Goal: Task Accomplishment & Management: Complete application form

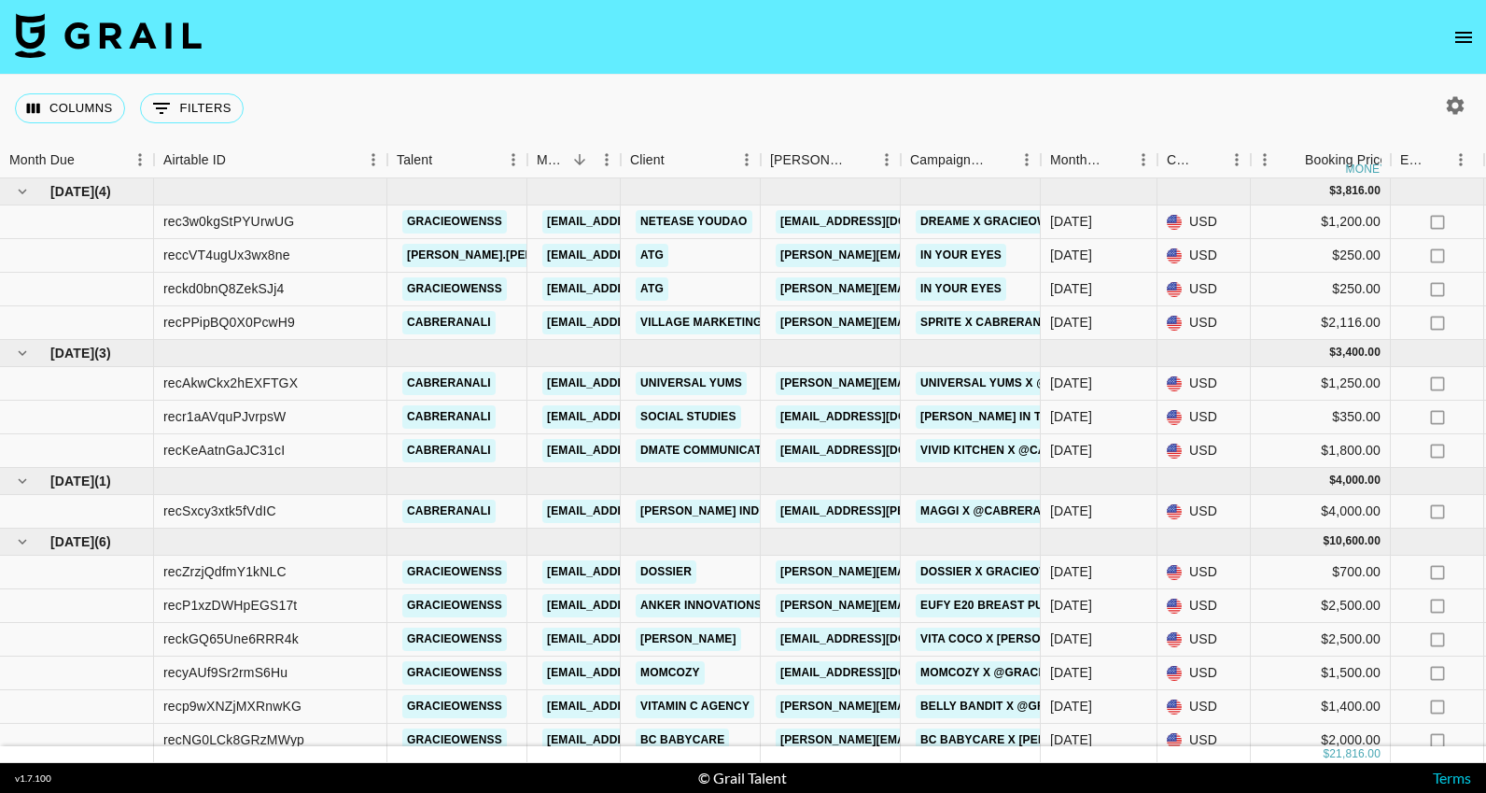
scroll to position [11, 0]
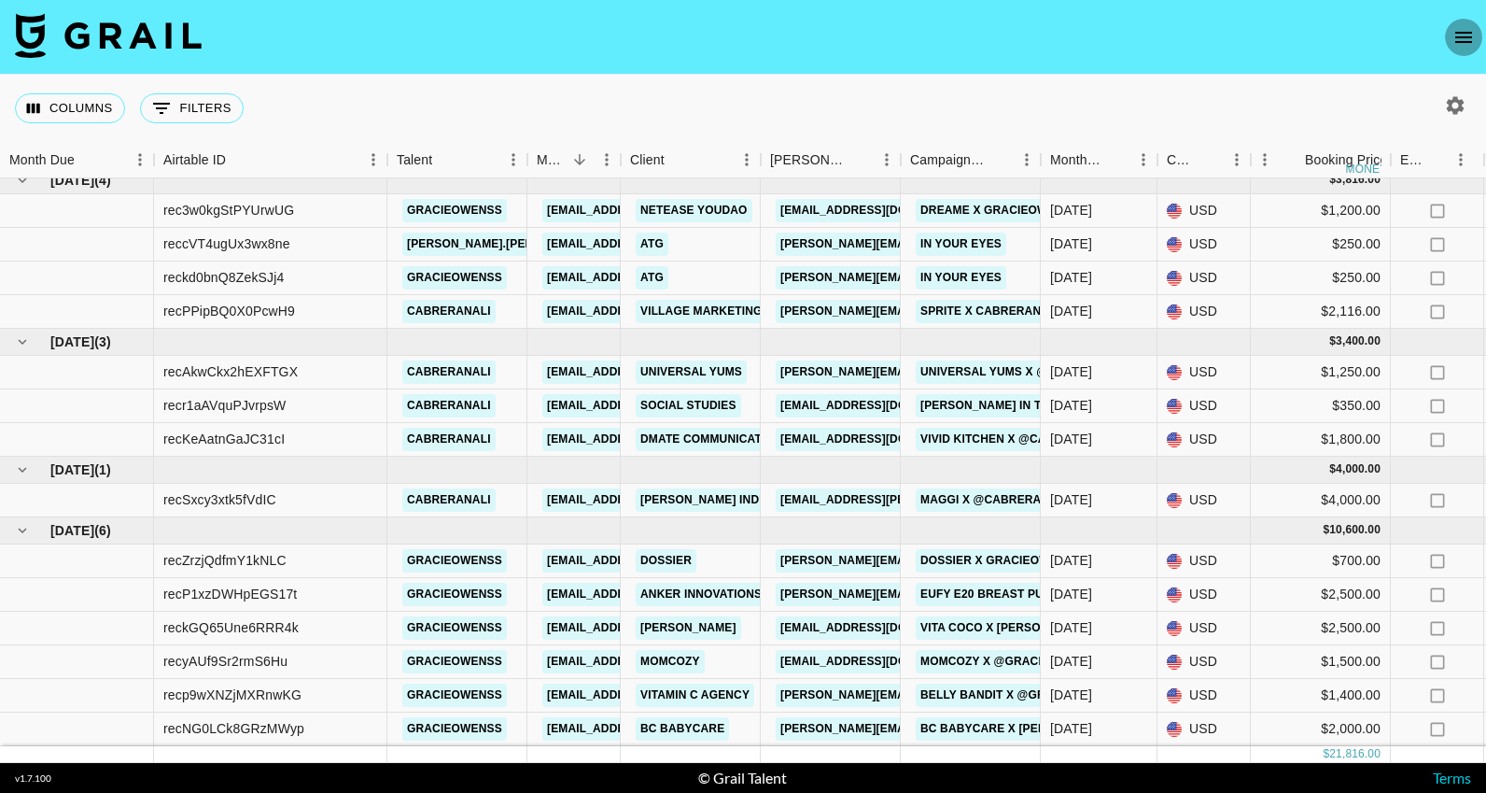
click at [1462, 39] on icon "open drawer" at bounding box center [1463, 37] width 22 height 22
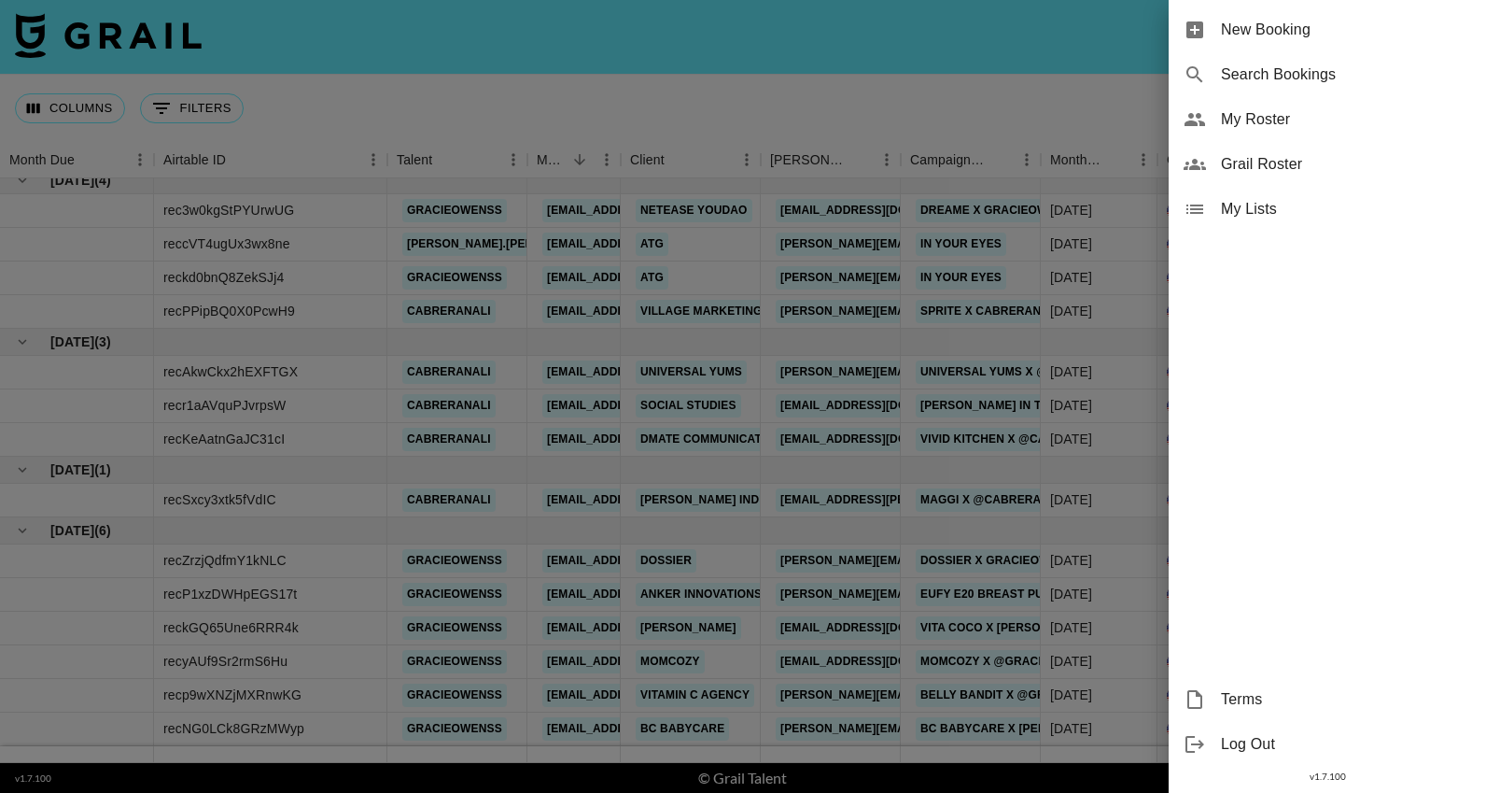
click at [1288, 29] on span "New Booking" at bounding box center [1346, 30] width 250 height 22
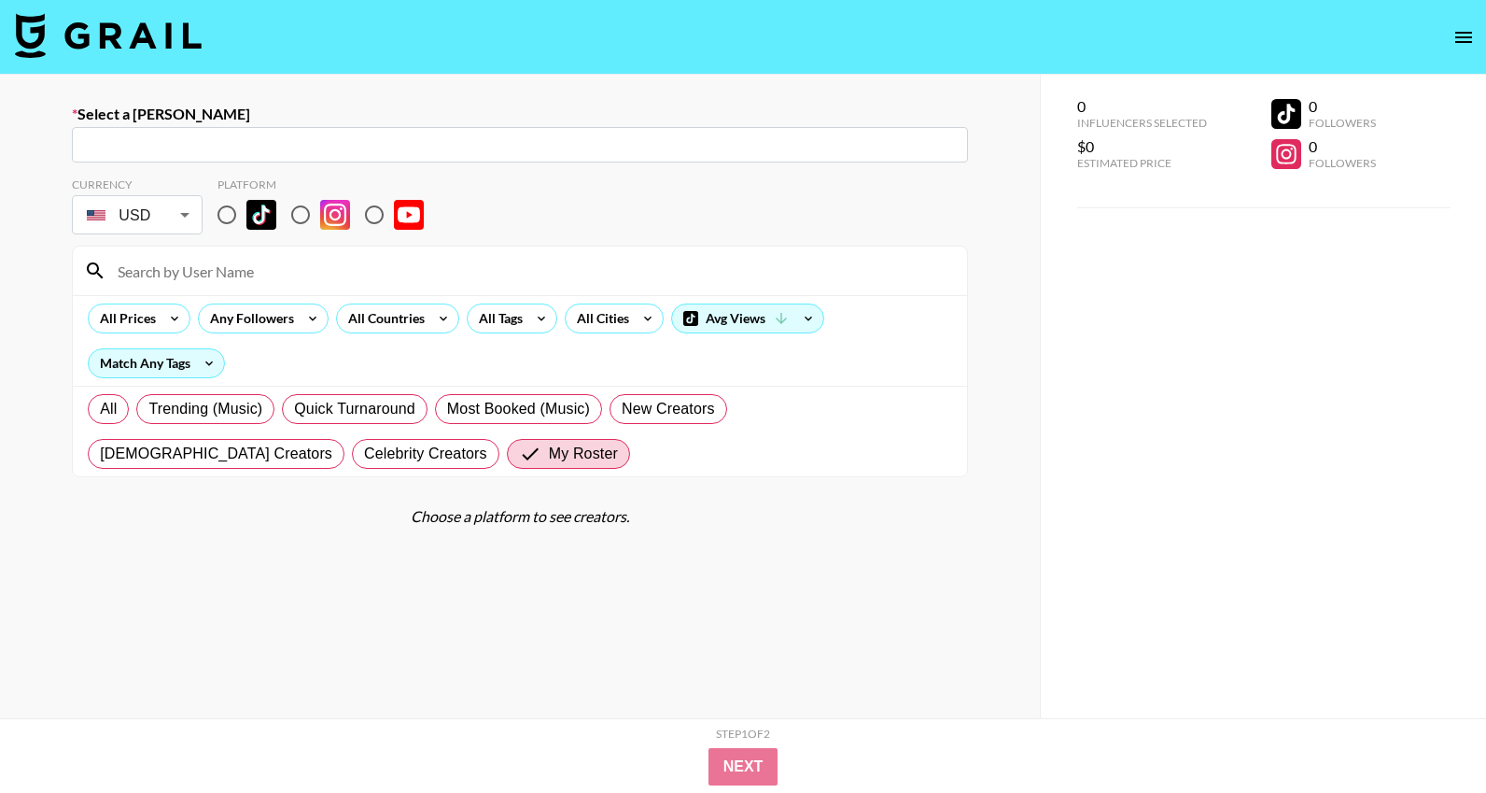
click at [600, 141] on input "text" at bounding box center [520, 144] width 874 height 21
paste input "[EMAIL_ADDRESS][DOMAIN_NAME]"
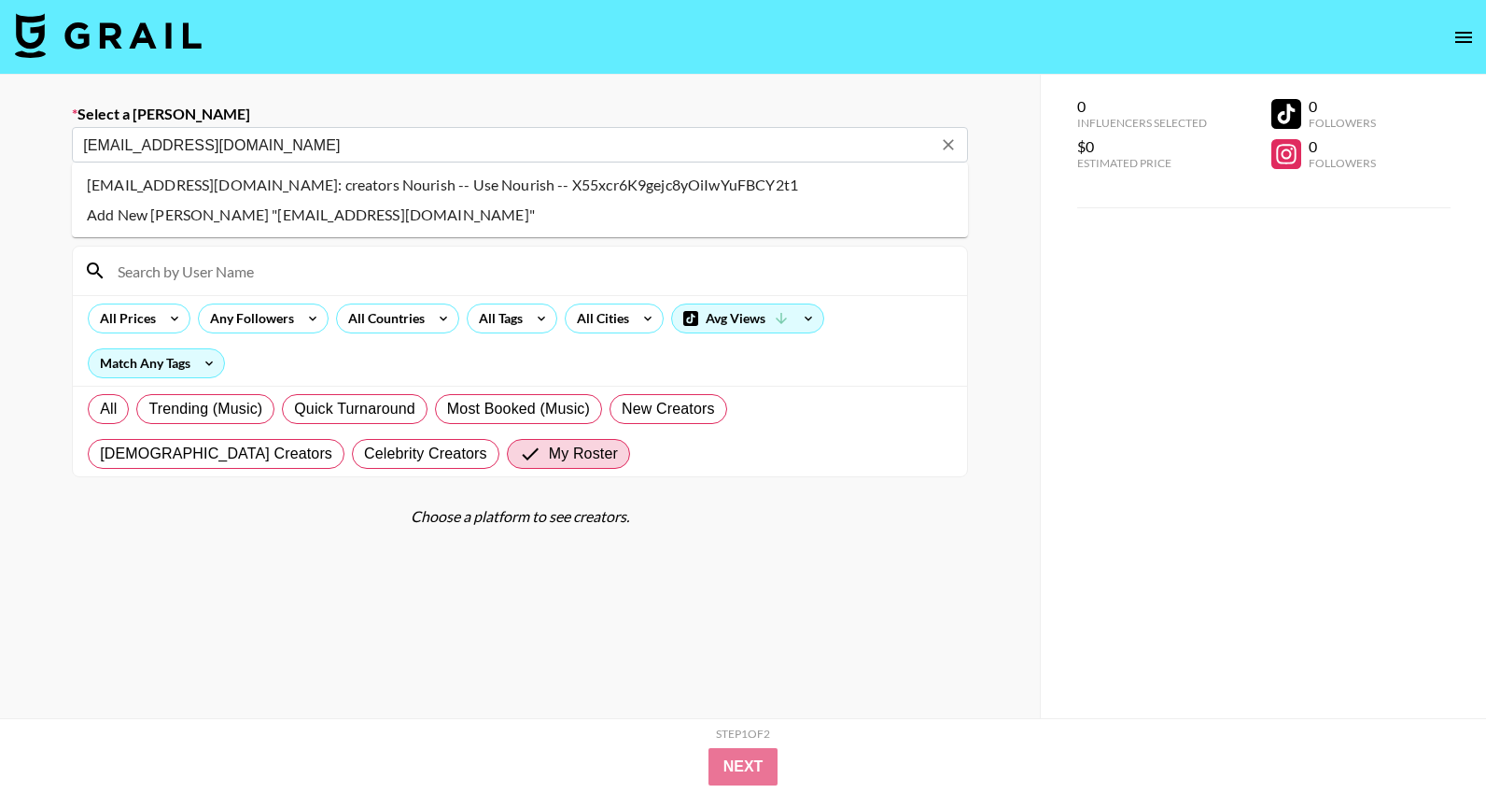
click at [590, 187] on li "[EMAIL_ADDRESS][DOMAIN_NAME]: creators Nourish -- Use Nourish -- X55xcr6K9gejc8…" at bounding box center [520, 185] width 896 height 30
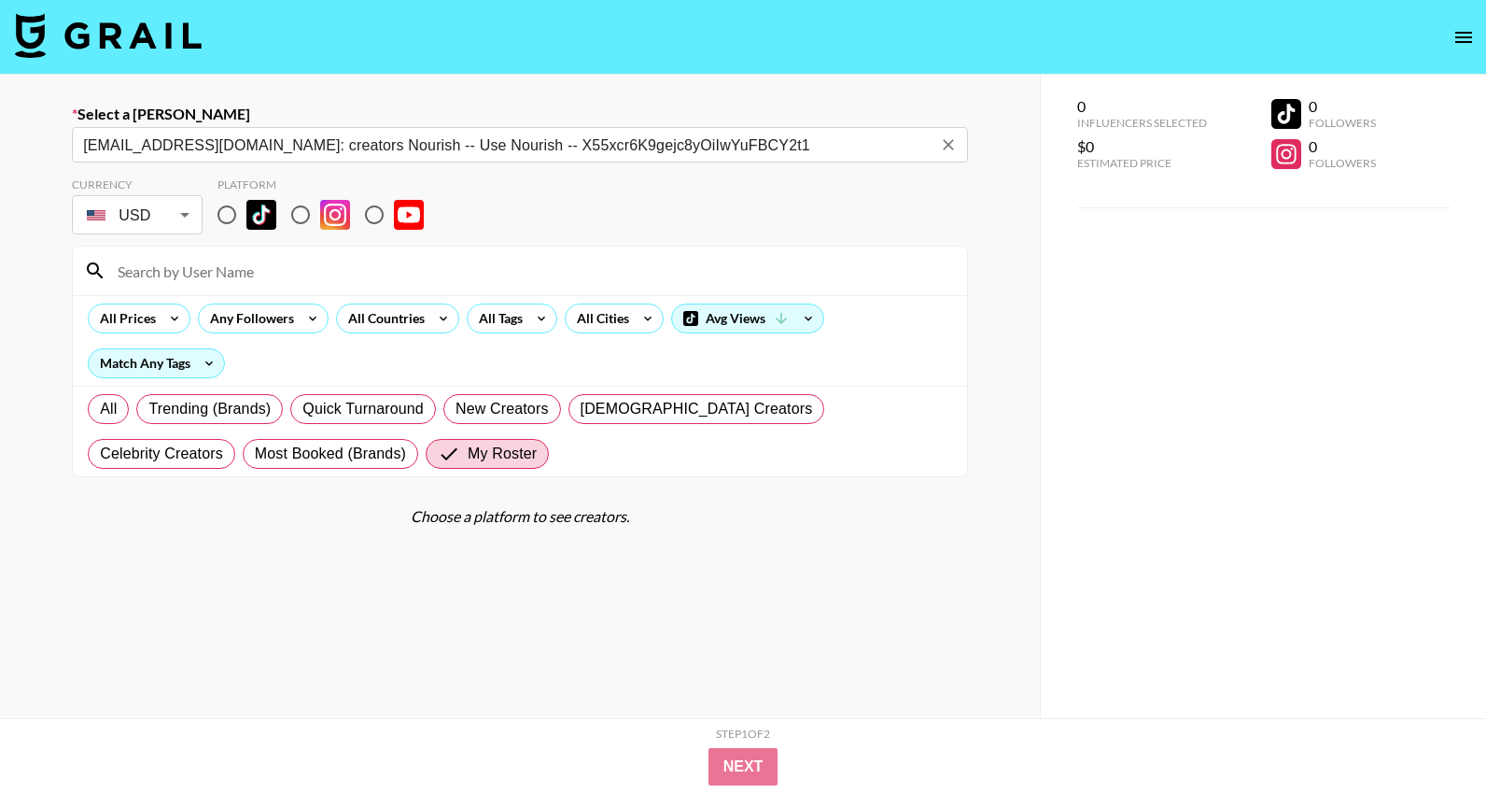
type input "[EMAIL_ADDRESS][DOMAIN_NAME]: creators Nourish -- Use Nourish -- X55xcr6K9gejc8…"
click at [614, 217] on div "Currency USD USD ​ Platform" at bounding box center [520, 207] width 896 height 61
click at [225, 217] on input "radio" at bounding box center [226, 214] width 39 height 39
radio input "true"
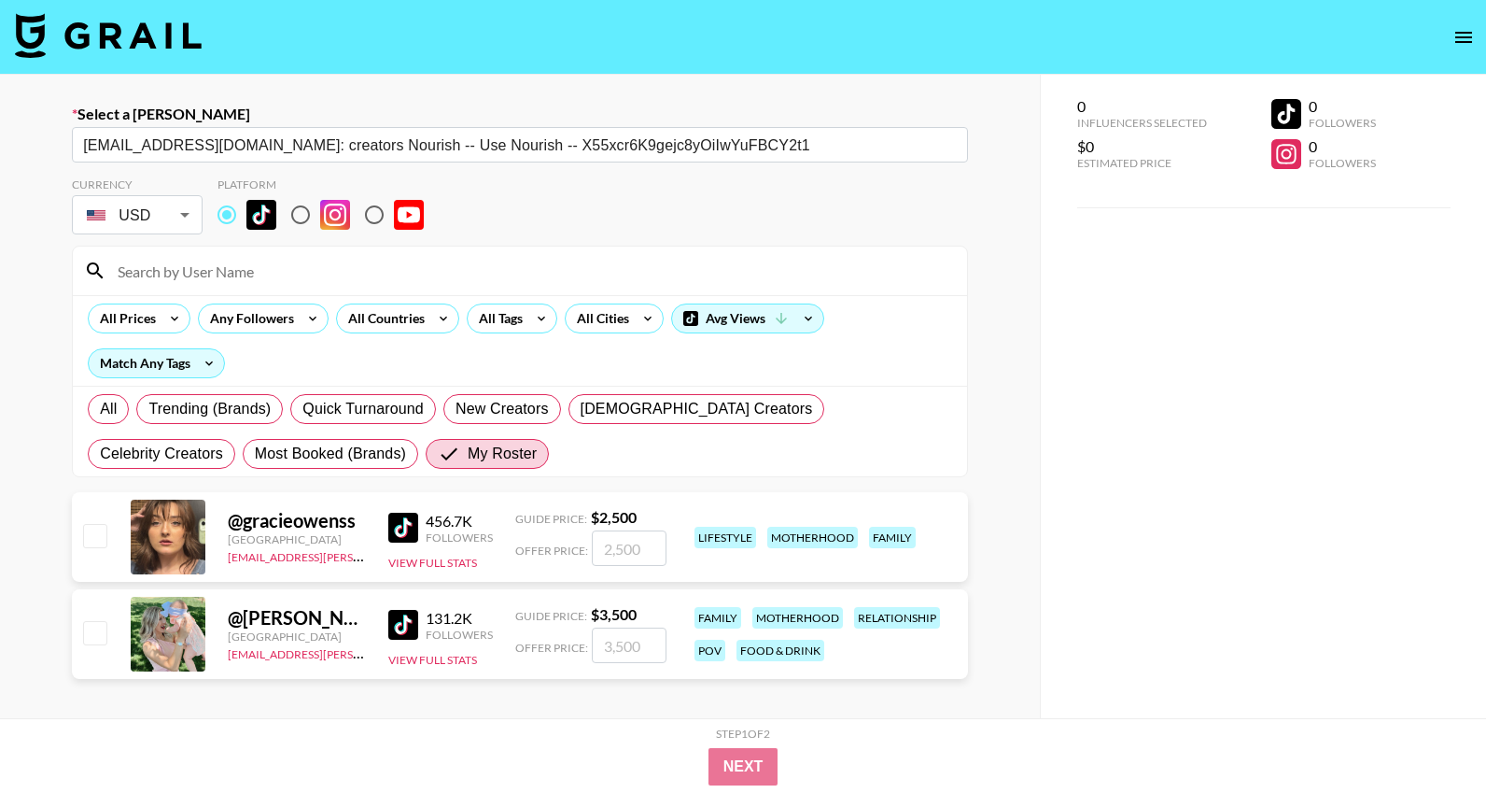
click at [226, 278] on input at bounding box center [530, 271] width 849 height 30
click at [93, 539] on input "checkbox" at bounding box center [94, 535] width 22 height 22
checkbox input "true"
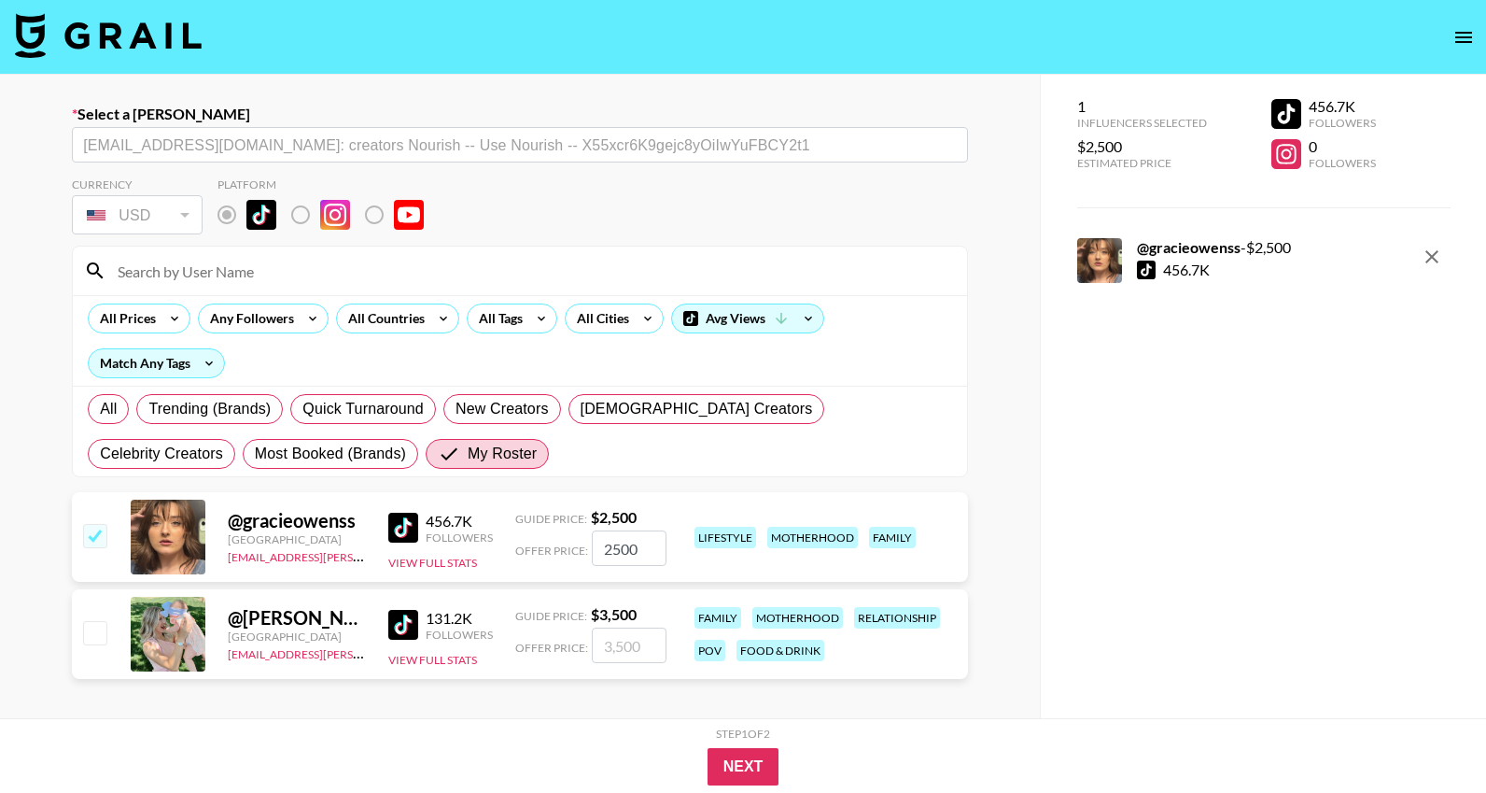
drag, startPoint x: 636, startPoint y: 552, endPoint x: 572, endPoint y: 552, distance: 63.5
click at [572, 552] on div "Offer Price: 2500" at bounding box center [590, 547] width 151 height 35
type input "3000"
click at [754, 758] on button "Next" at bounding box center [744, 766] width 72 height 37
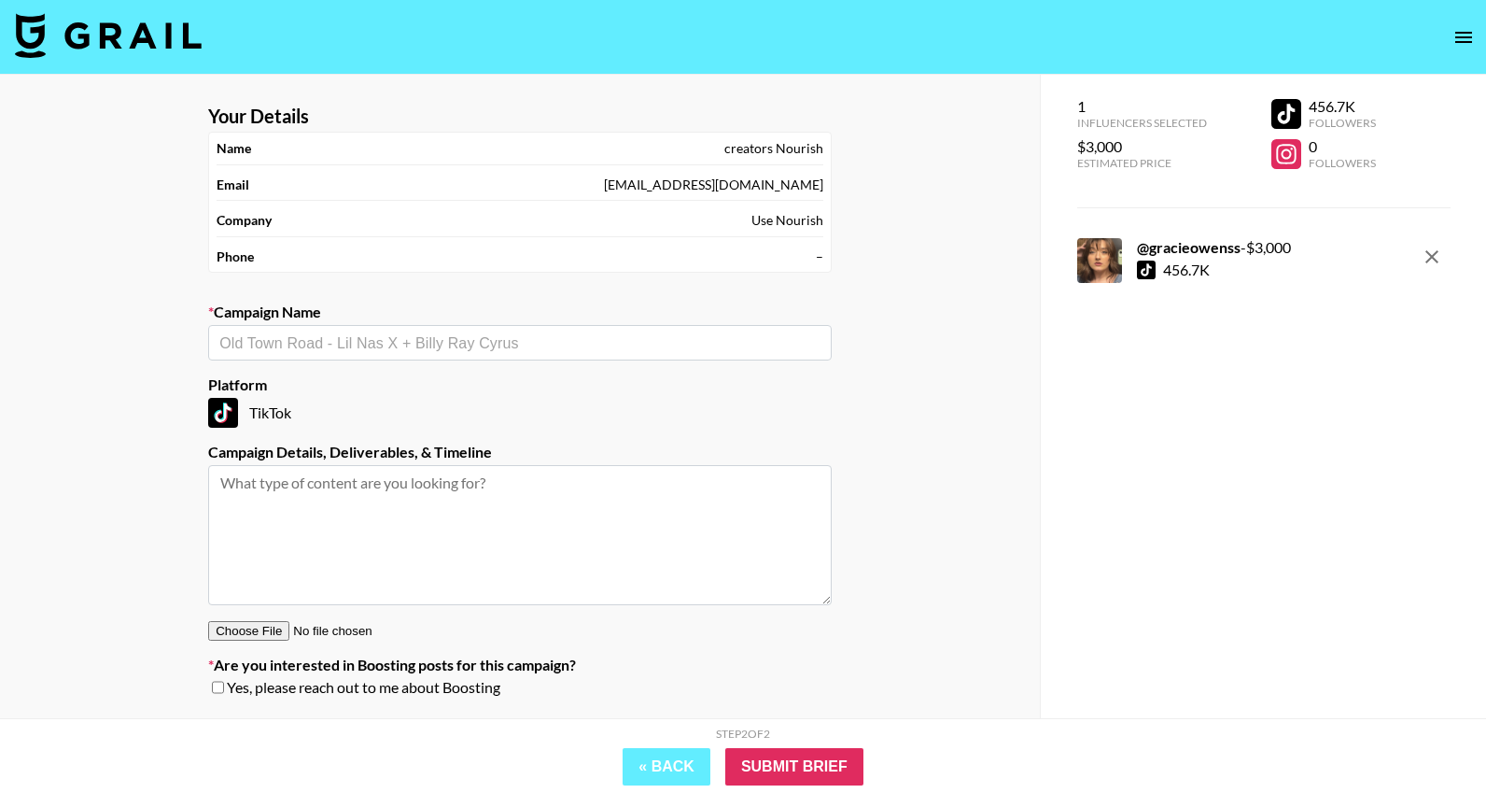
click at [473, 359] on div "​" at bounding box center [520, 342] width 624 height 35
click at [386, 380] on li "Nourish" at bounding box center [520, 383] width 624 height 30
type input "Nourish"
type textarea "YouTube -- Deliverable:​ (1x) Mid-Integrated Video (1 minute 30 seconds - 3 min…"
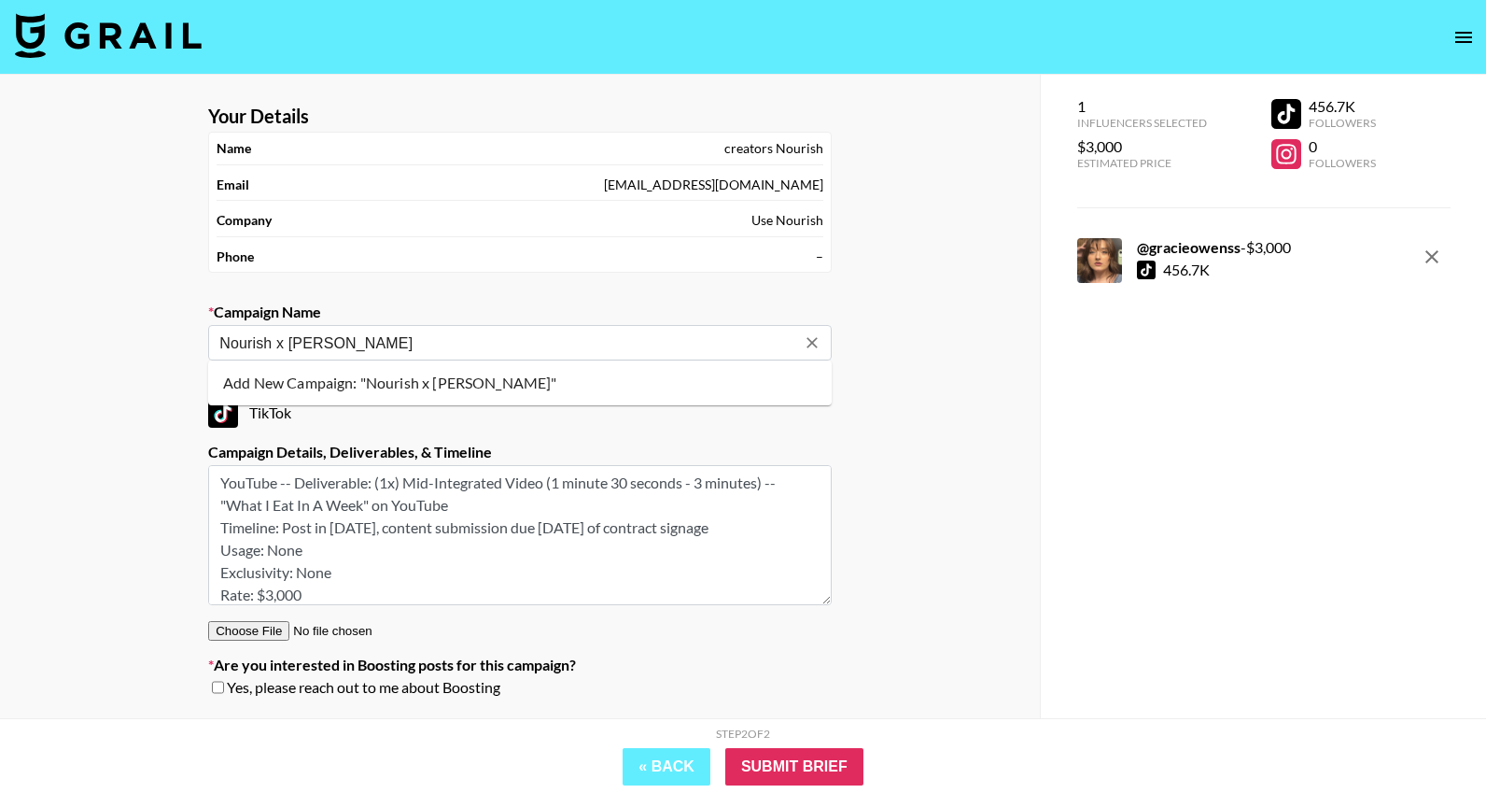
click at [290, 338] on input "Nourish x [PERSON_NAME]" at bounding box center [507, 342] width 576 height 21
click at [355, 342] on input "Nourish x @[PERSON_NAME]" at bounding box center [507, 342] width 576 height 21
click at [445, 340] on input "Nourish x @GracieOwenss" at bounding box center [507, 342] width 576 height 21
click at [471, 385] on li "Add New Campaign: "Nourish x @GracieOwenss"" at bounding box center [520, 383] width 624 height 30
type input "Nourish x @GracieOwenss"
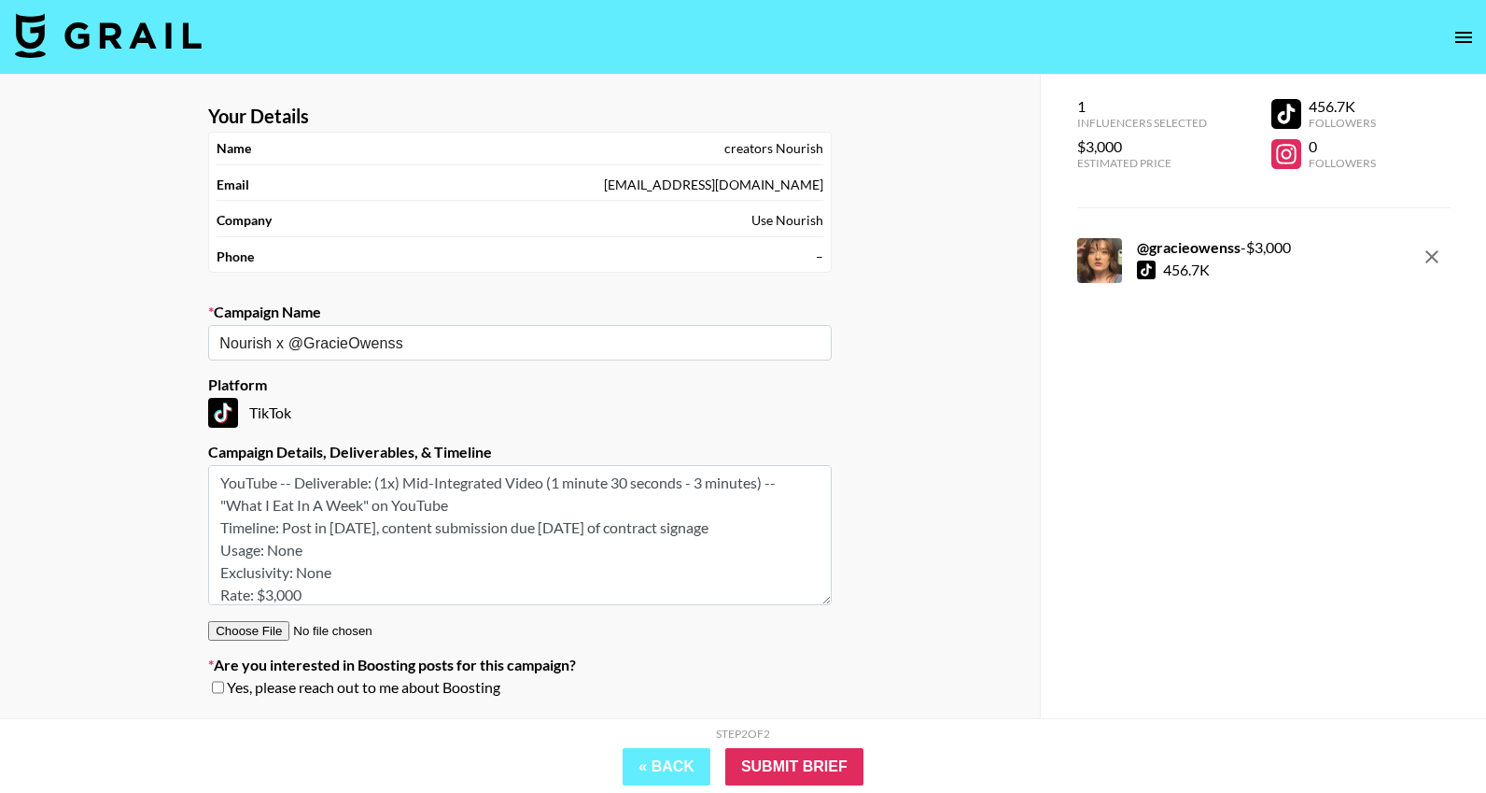
drag, startPoint x: 348, startPoint y: 596, endPoint x: 163, endPoint y: 447, distance: 237.0
click at [163, 450] on div "Your Details Name creators Nourish Email [EMAIL_ADDRESS][DOMAIN_NAME] Company U…" at bounding box center [520, 434] width 1040 height 718
type textarea "​R​ate:​ $3,000"
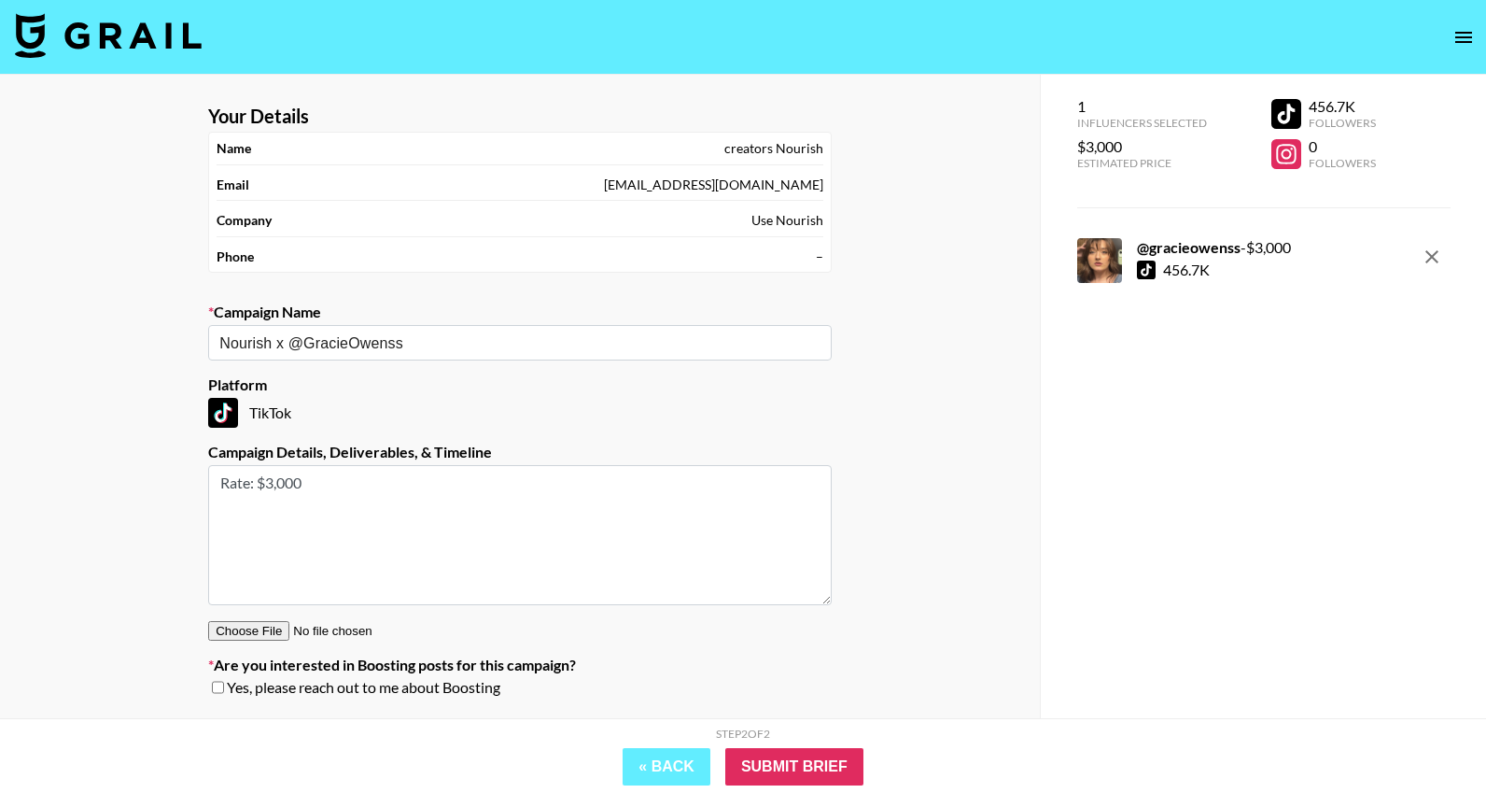
drag, startPoint x: 338, startPoint y: 520, endPoint x: 167, endPoint y: 440, distance: 188.7
click at [167, 441] on div "Your Details Name creators [PERSON_NAME] Email [EMAIL_ADDRESS][DOMAIN_NAME] Com…" at bounding box center [520, 434] width 1040 height 718
click at [825, 761] on input "Submit Brief" at bounding box center [794, 766] width 138 height 37
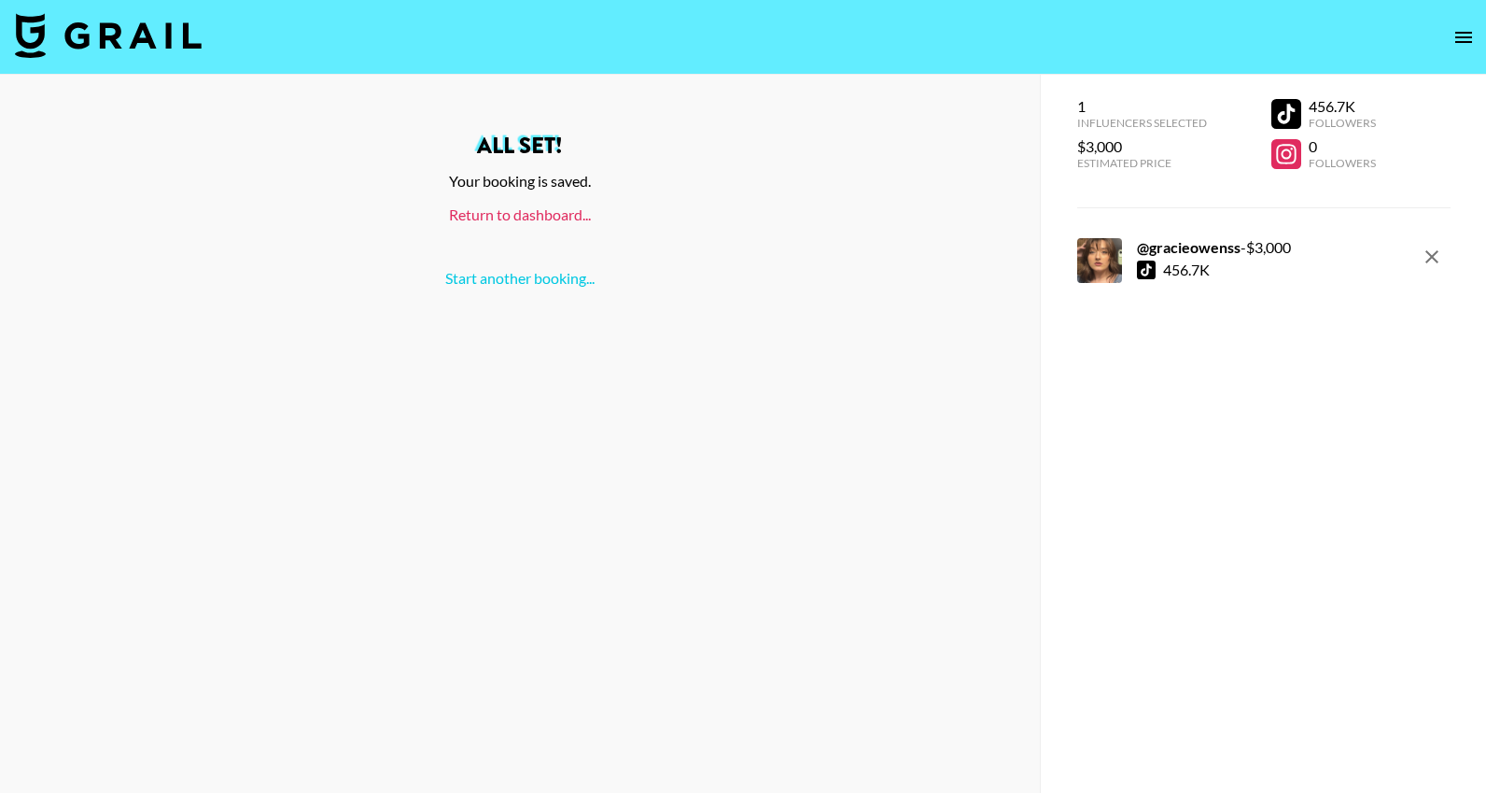
click at [544, 209] on link "Return to dashboard..." at bounding box center [520, 214] width 142 height 18
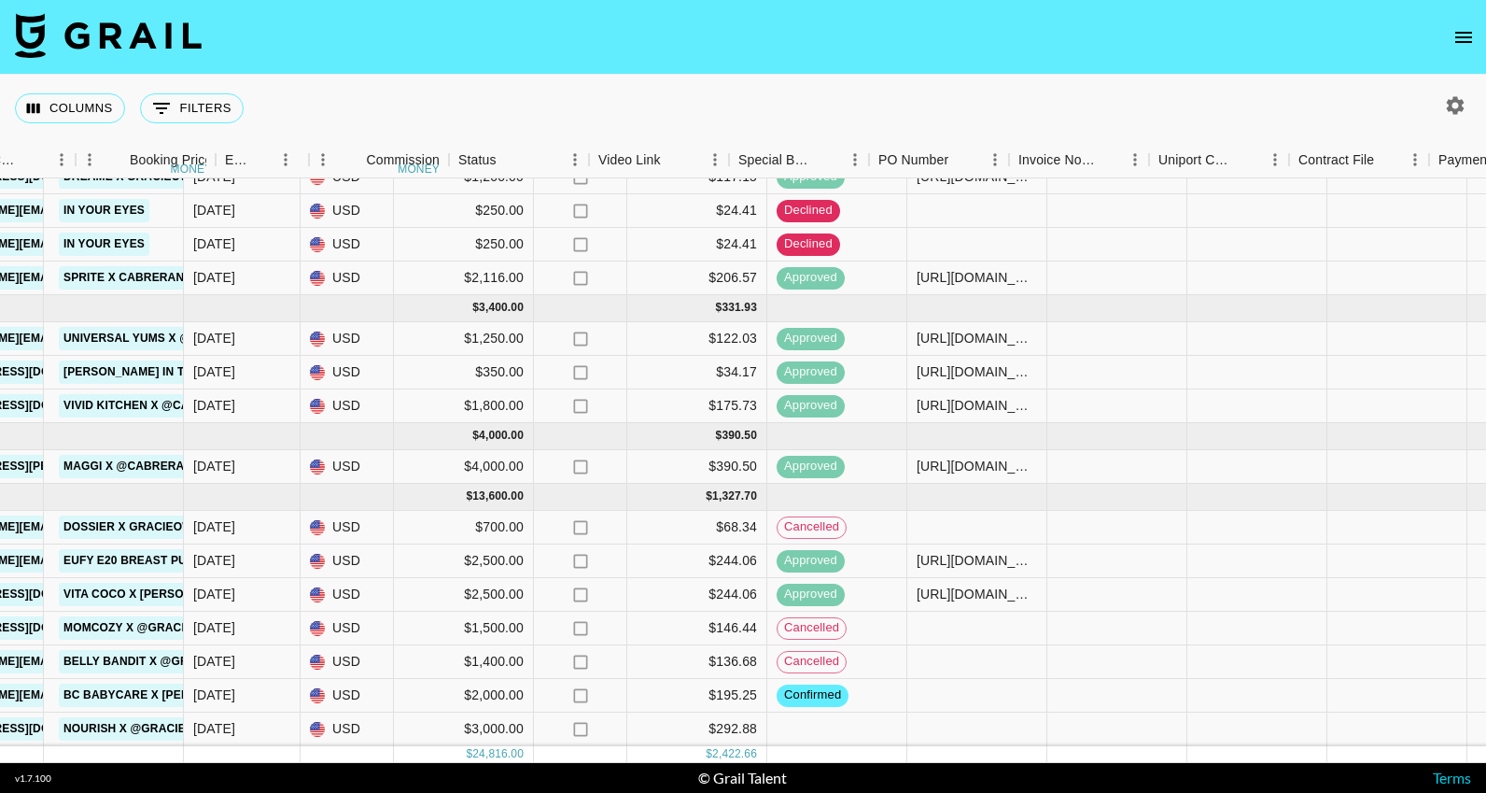
scroll to position [45, 1613]
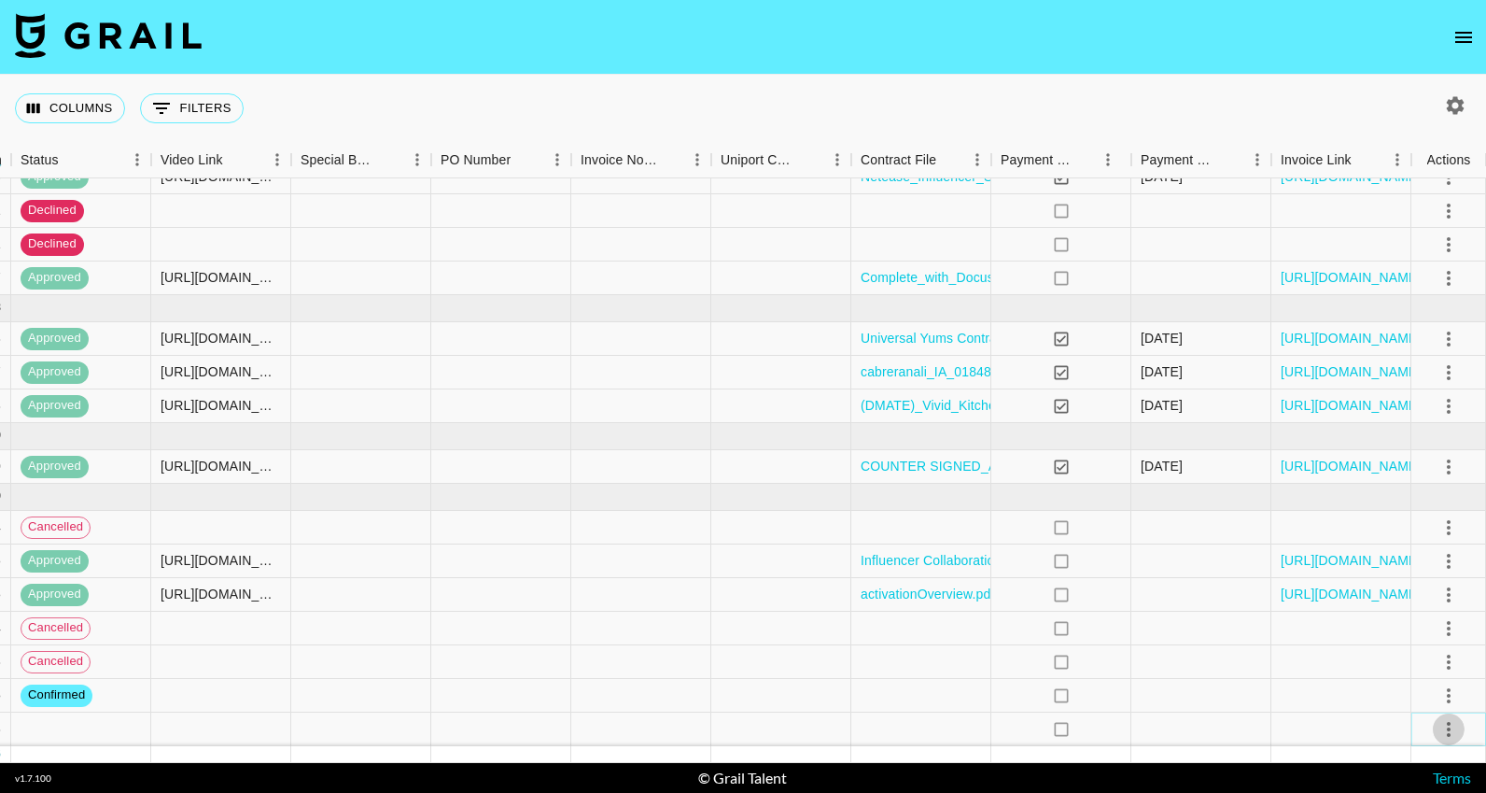
click at [1459, 736] on button "select merge strategy" at bounding box center [1449, 729] width 32 height 32
click at [1413, 557] on li "Confirm" at bounding box center [1425, 555] width 121 height 34
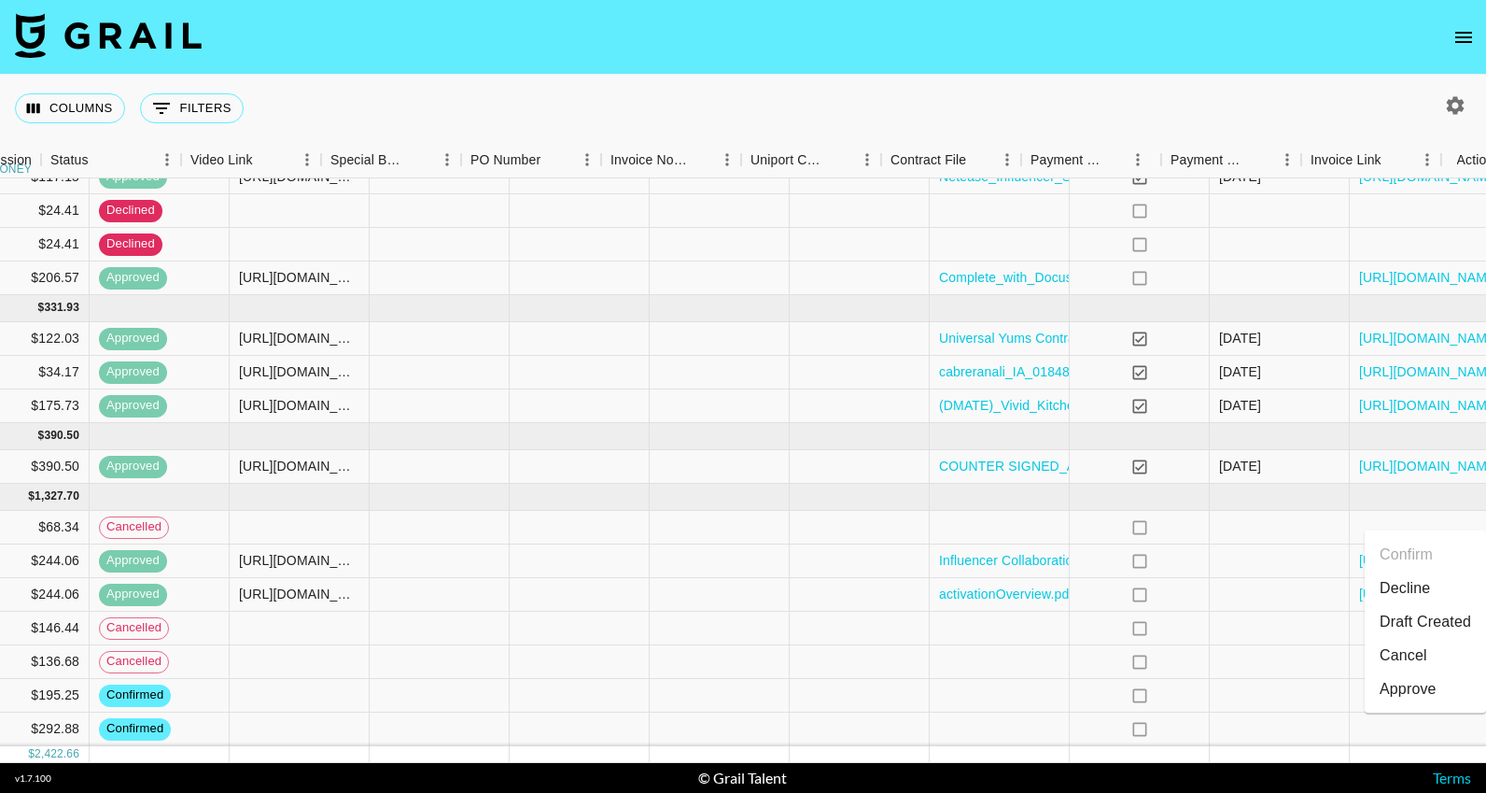
scroll to position [45, 1488]
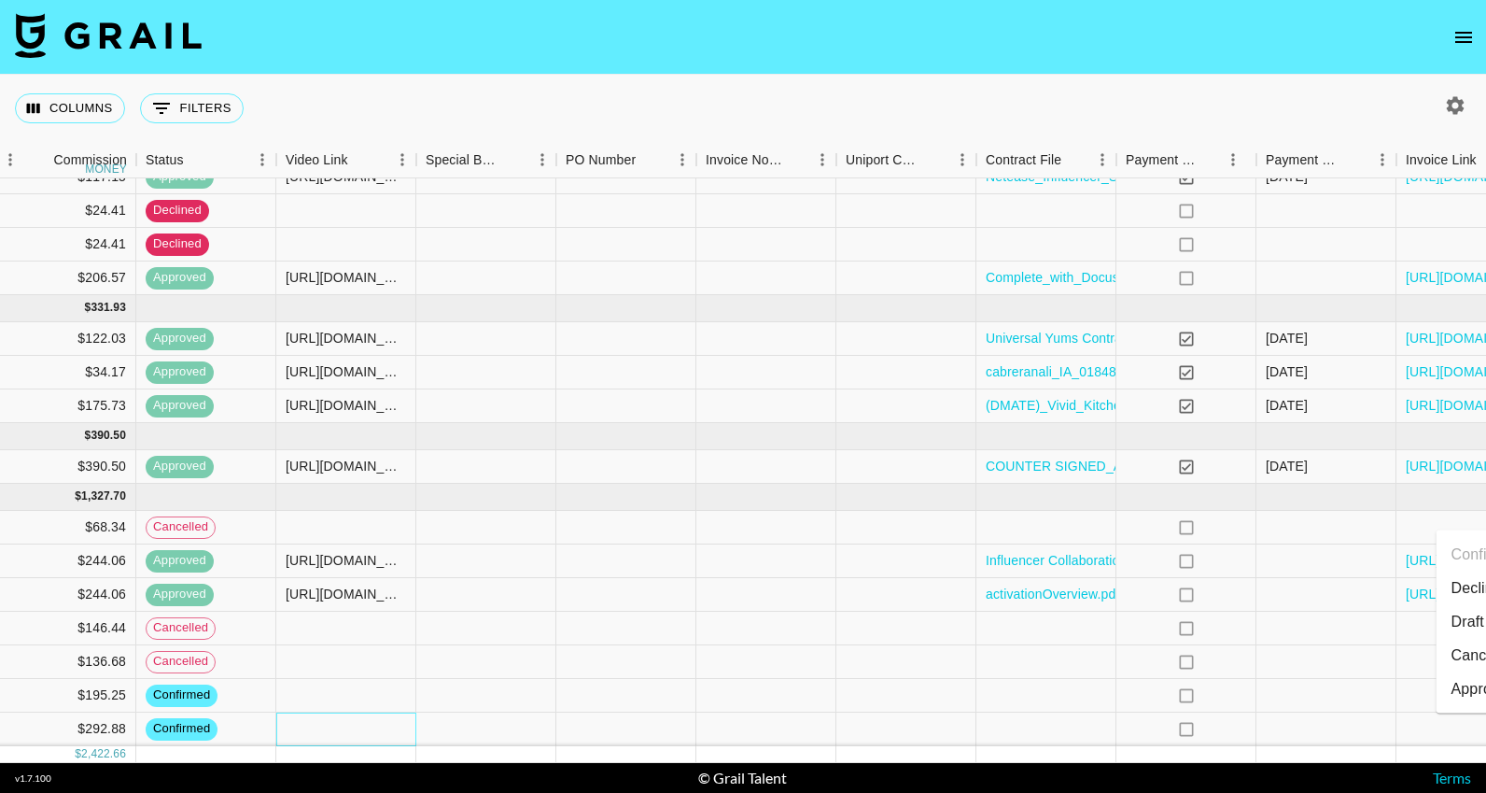
click at [374, 727] on div at bounding box center [346, 729] width 140 height 34
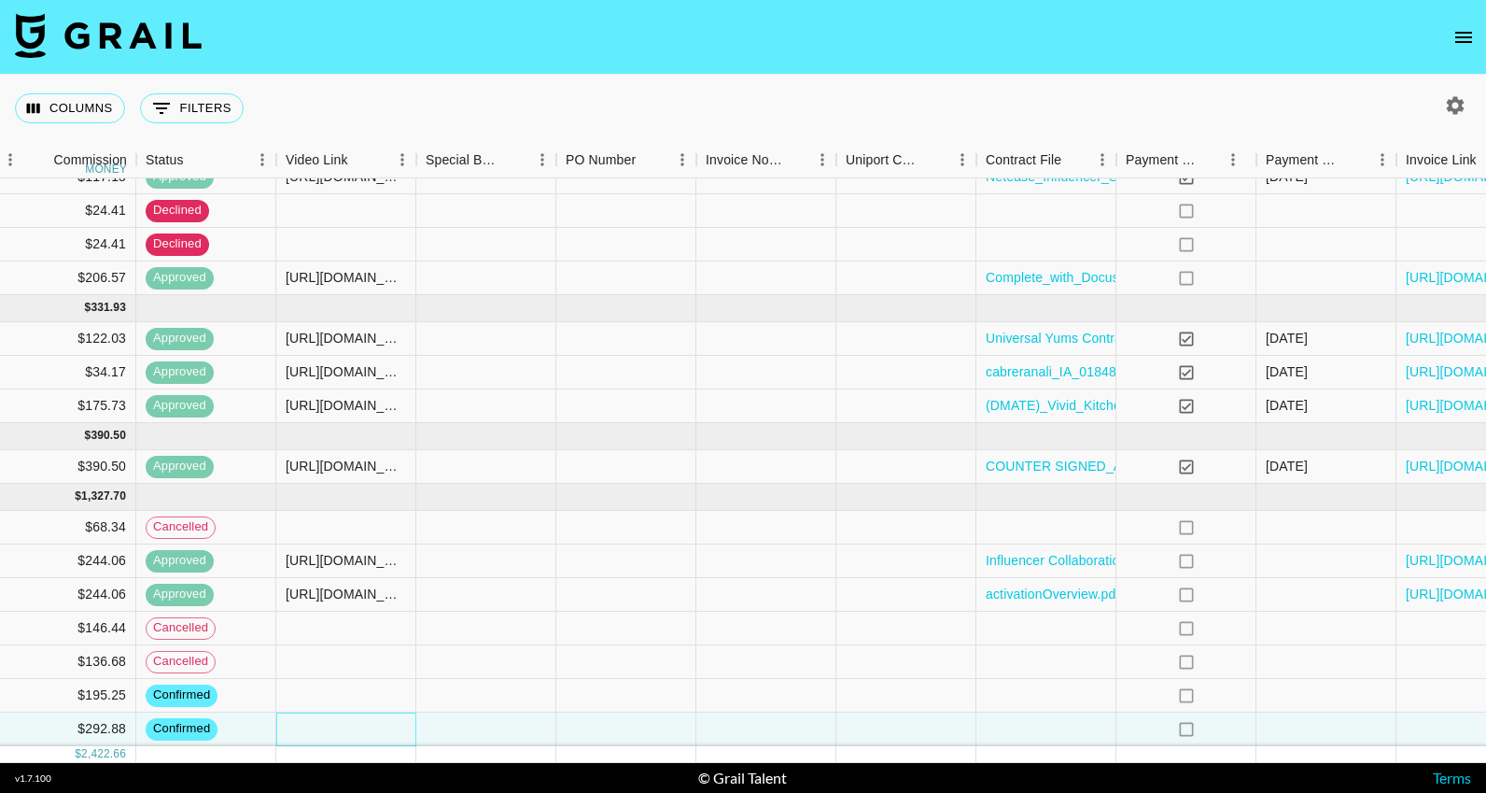
click at [374, 727] on div at bounding box center [346, 729] width 140 height 34
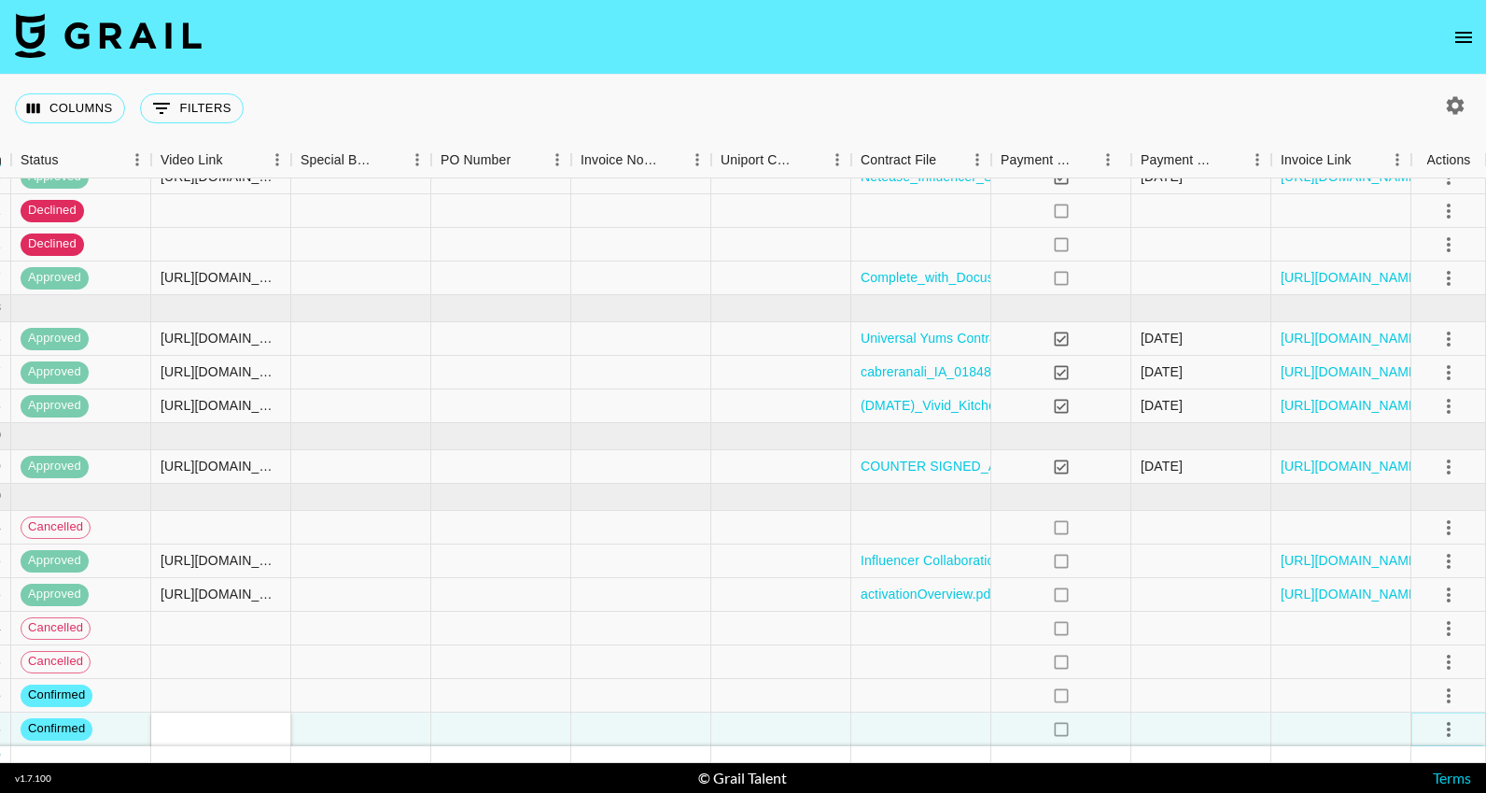
click at [1452, 720] on icon "select merge strategy" at bounding box center [1449, 729] width 22 height 22
click at [1407, 622] on li "Draft Created" at bounding box center [1425, 622] width 121 height 34
click at [894, 721] on div at bounding box center [921, 729] width 140 height 34
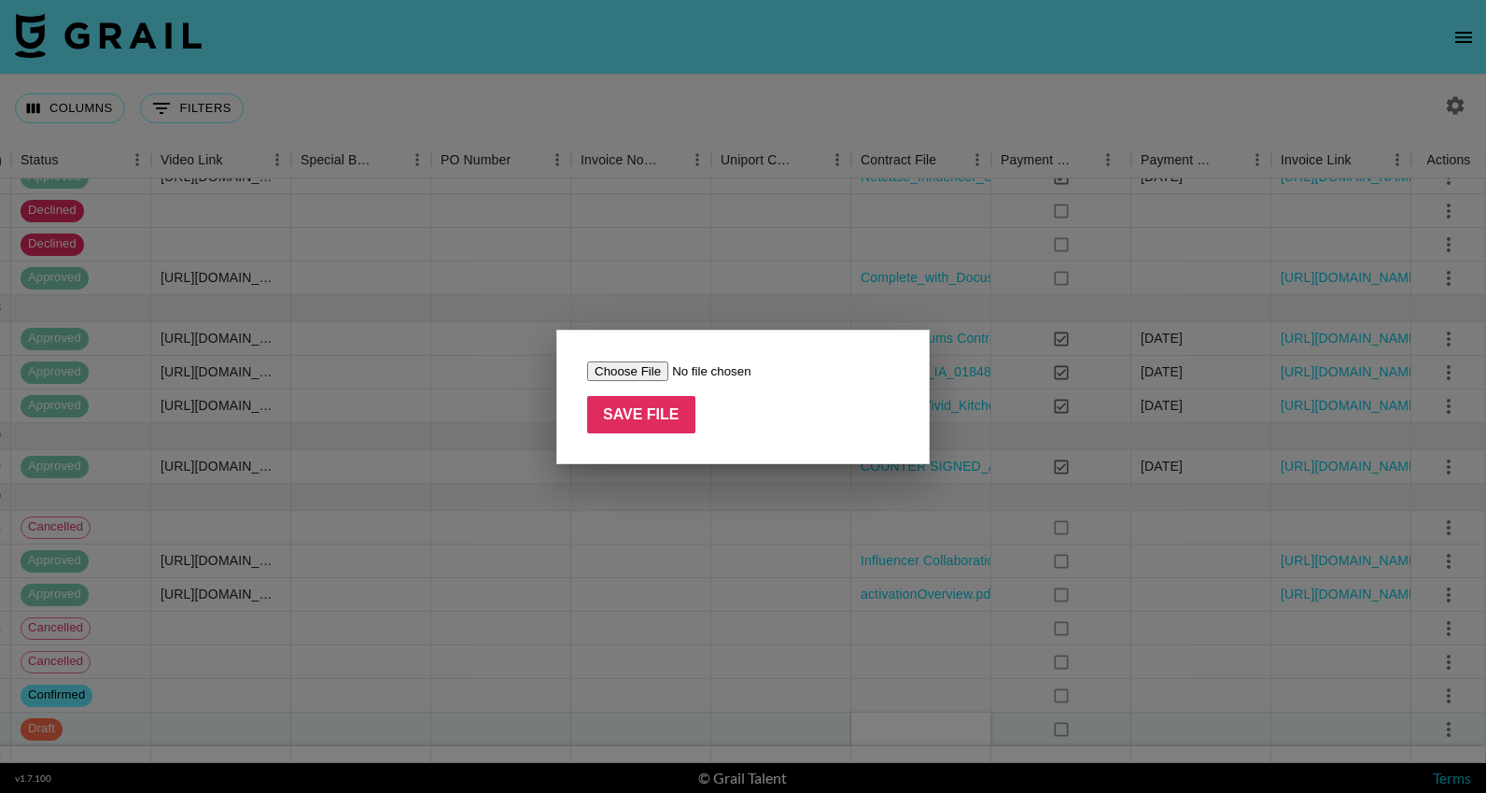
click at [640, 378] on input "file" at bounding box center [705, 371] width 236 height 20
type input "C:\fakepath\Gracie Owens - Nourish Influencer Contract 2025.pdf"
click at [663, 423] on input "Save File" at bounding box center [641, 414] width 108 height 37
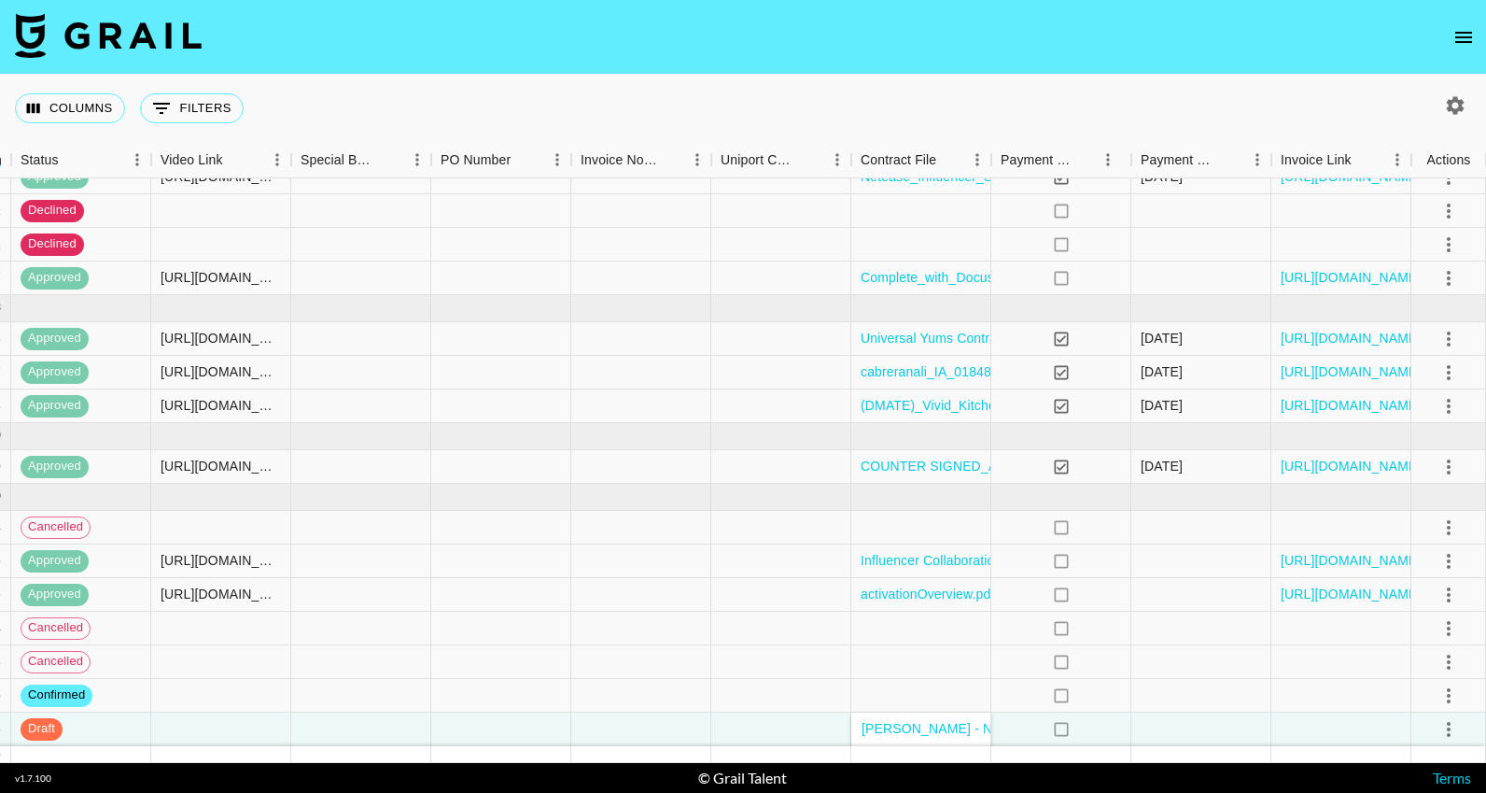
click at [971, 61] on nav at bounding box center [743, 37] width 1486 height 75
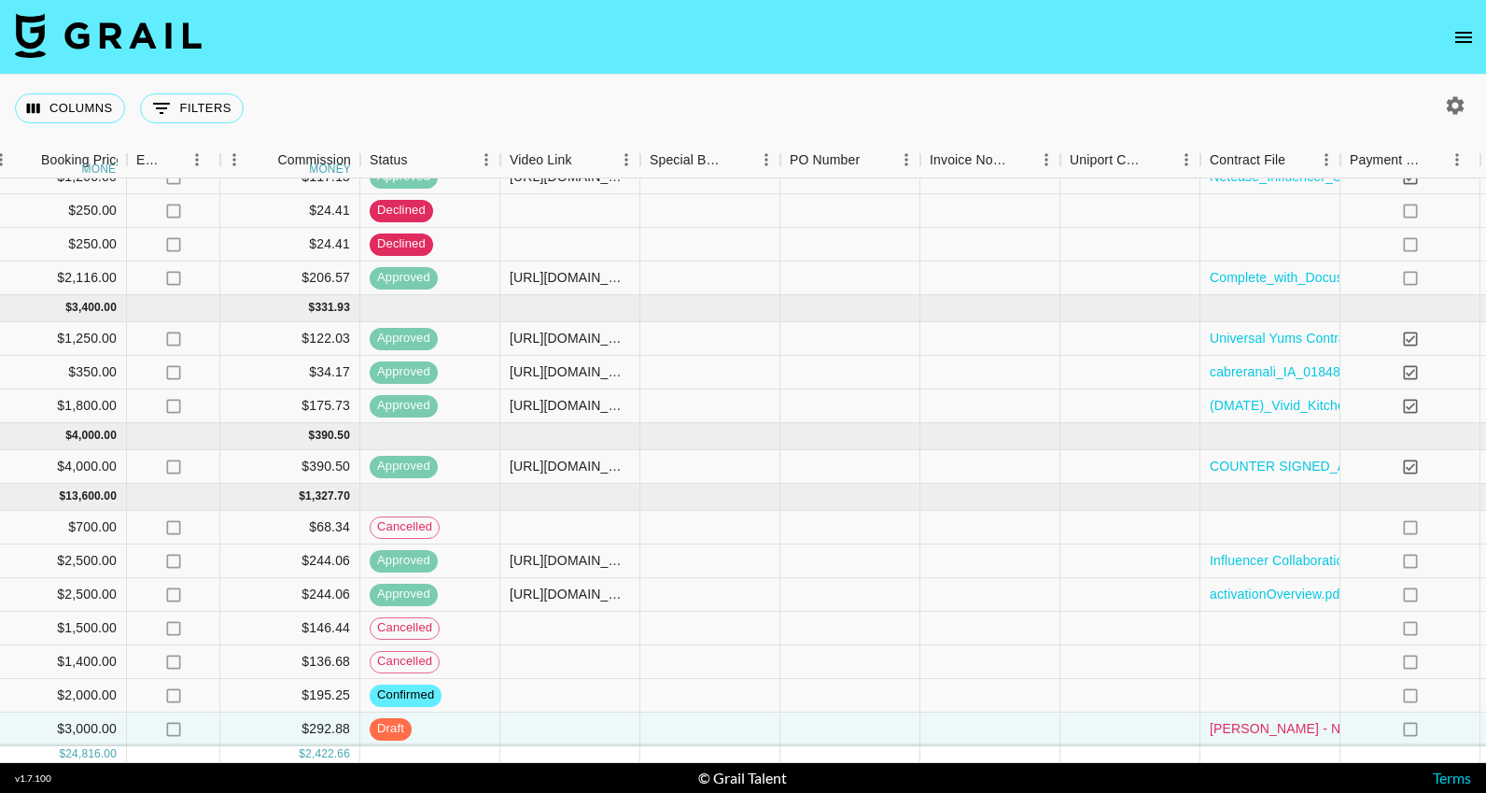
scroll to position [45, 976]
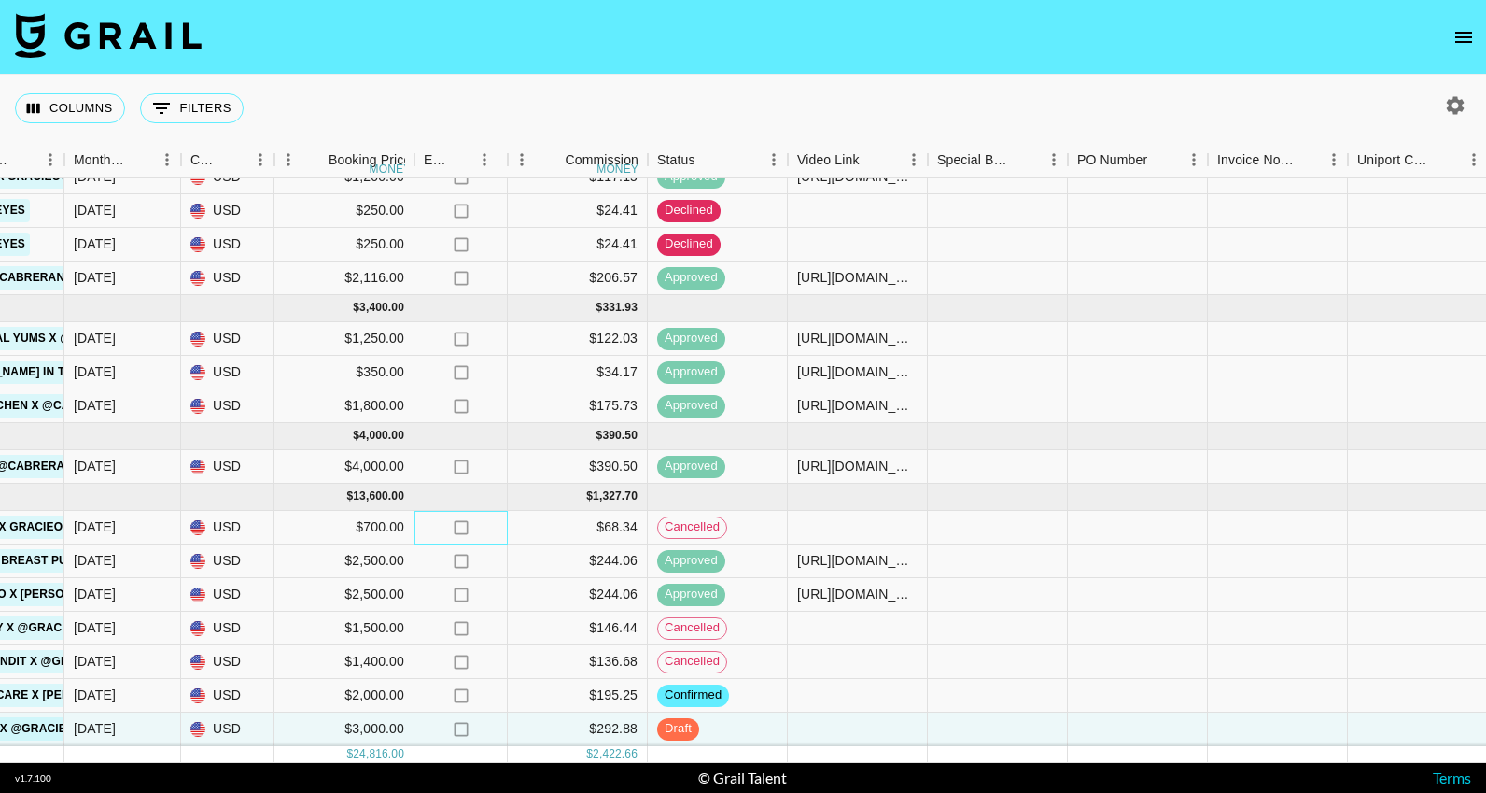
click at [459, 526] on icon "no" at bounding box center [461, 527] width 19 height 19
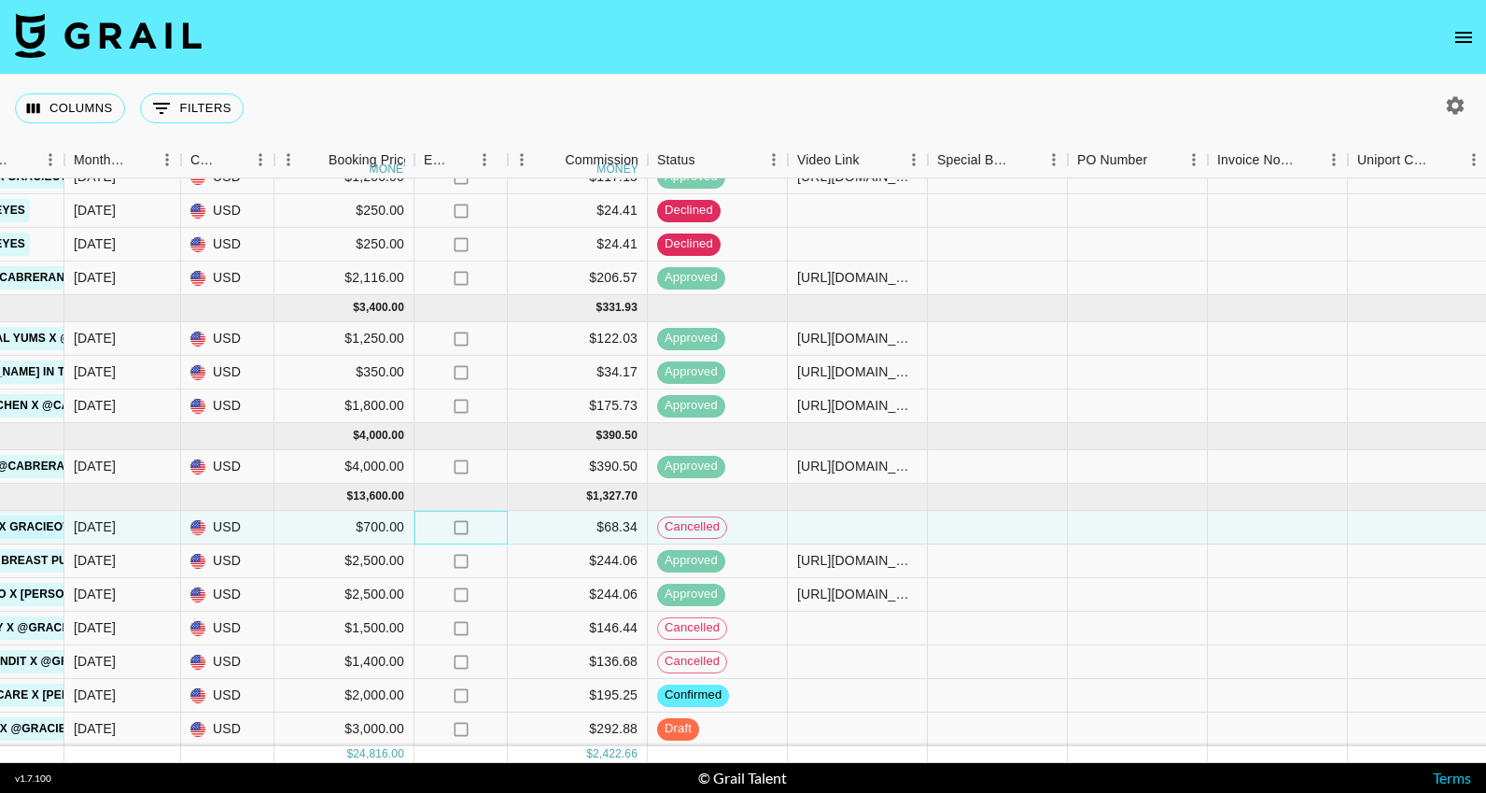
click at [459, 526] on icon "no" at bounding box center [461, 527] width 19 height 19
click at [821, 82] on div "Columns 0 Filters + Booking" at bounding box center [743, 108] width 1486 height 67
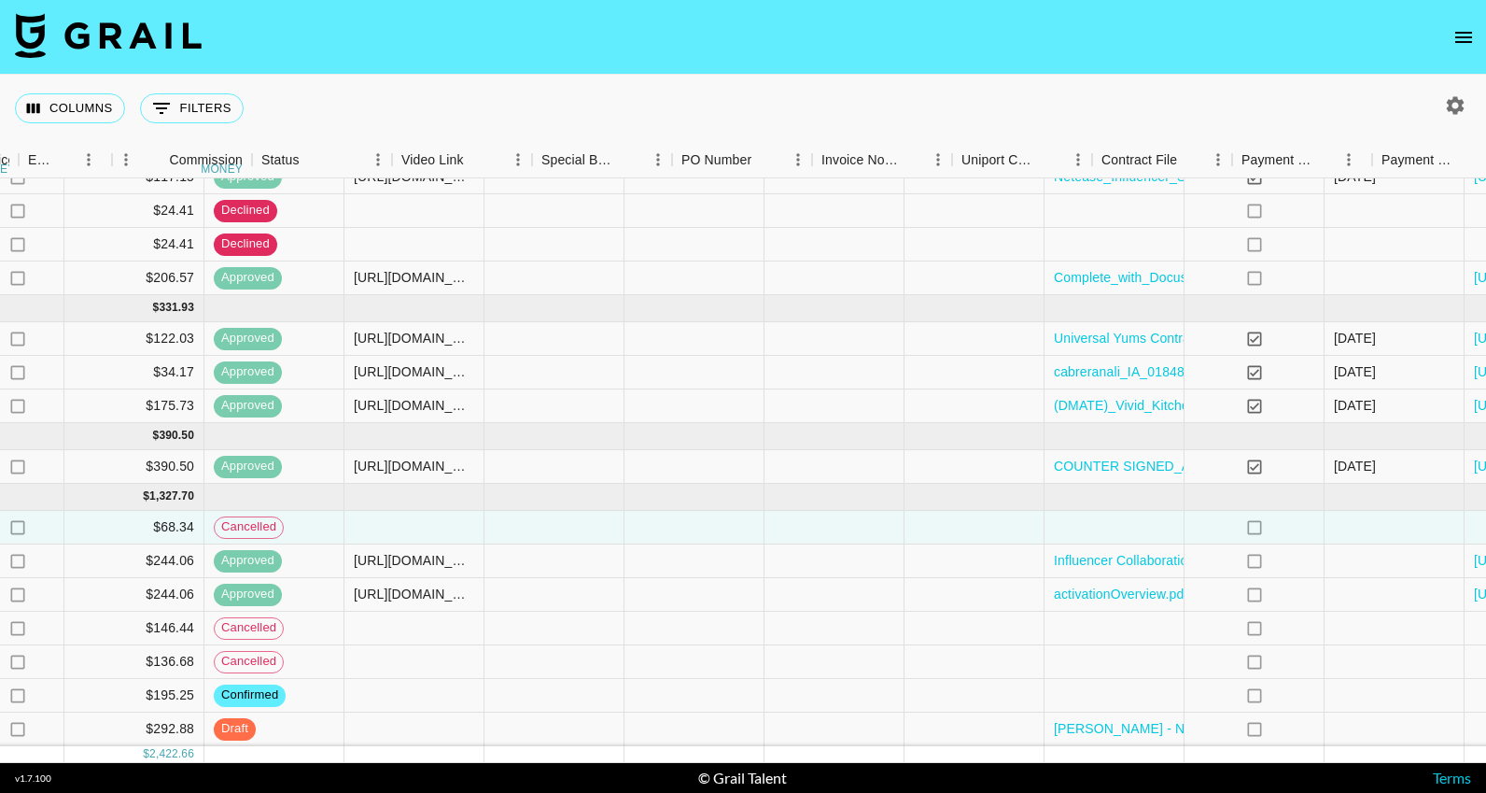
scroll to position [45, 1514]
